Goal: Navigation & Orientation: Find specific page/section

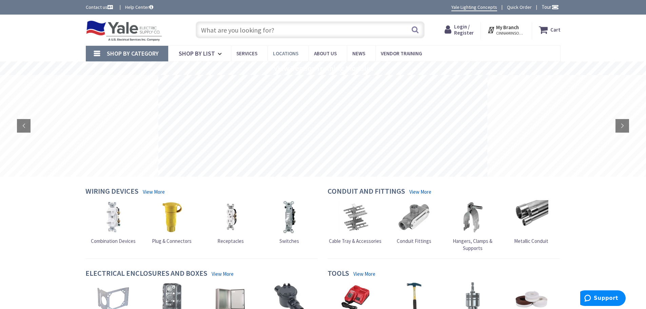
click at [291, 56] on span "Locations" at bounding box center [285, 53] width 25 height 6
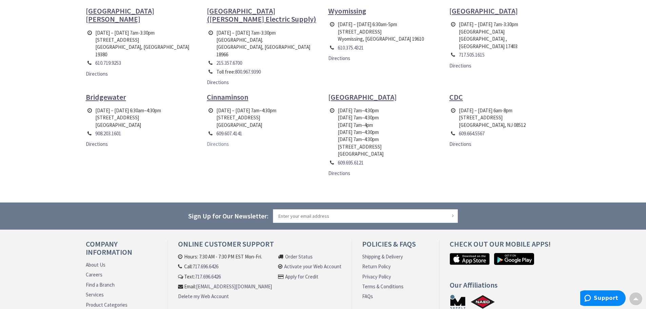
scroll to position [373, 0]
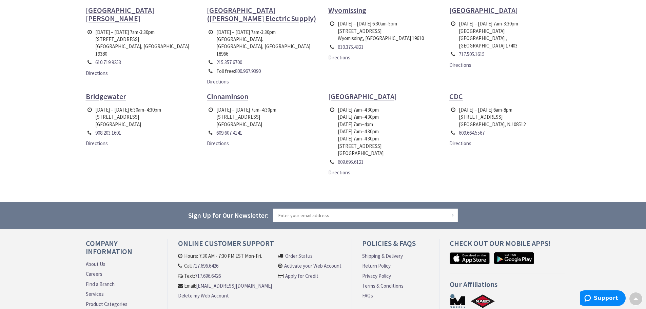
click at [307, 252] on link "Order Status" at bounding box center [298, 255] width 27 height 7
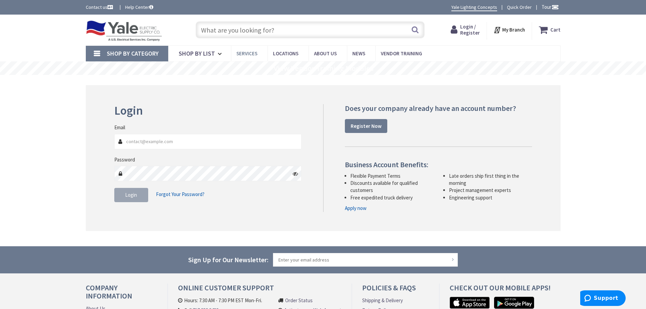
click at [247, 53] on span "Services" at bounding box center [246, 53] width 21 height 6
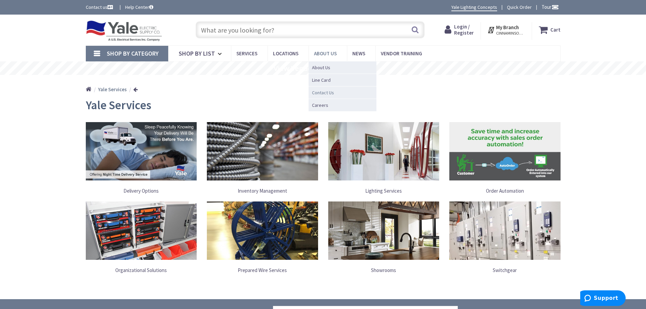
click at [327, 93] on span "Contact Us" at bounding box center [323, 92] width 22 height 7
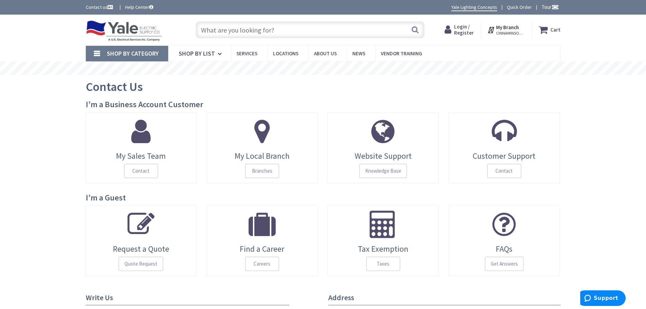
click at [504, 31] on span "CINNAMINSON, [GEOGRAPHIC_DATA]" at bounding box center [510, 33] width 29 height 5
